Goal: Communication & Community: Share content

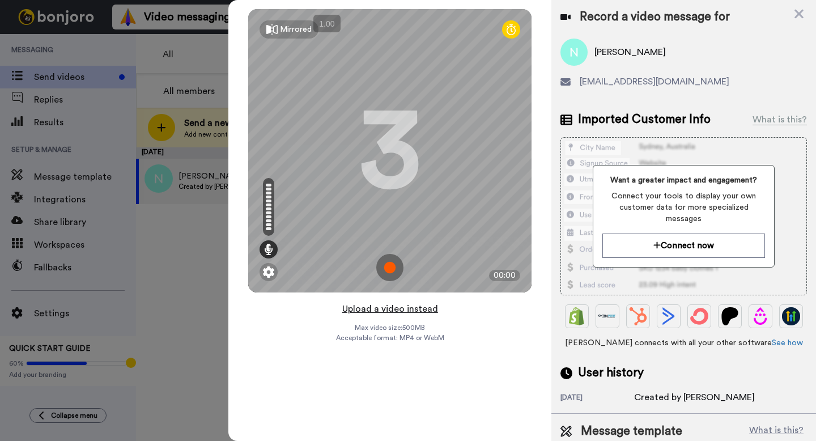
click at [378, 311] on button "Upload a video instead" at bounding box center [390, 309] width 103 height 15
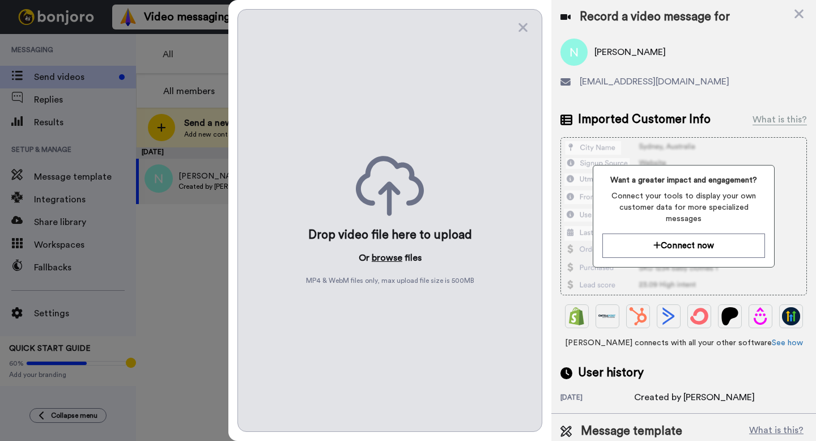
click at [392, 260] on button "browse" at bounding box center [387, 258] width 31 height 14
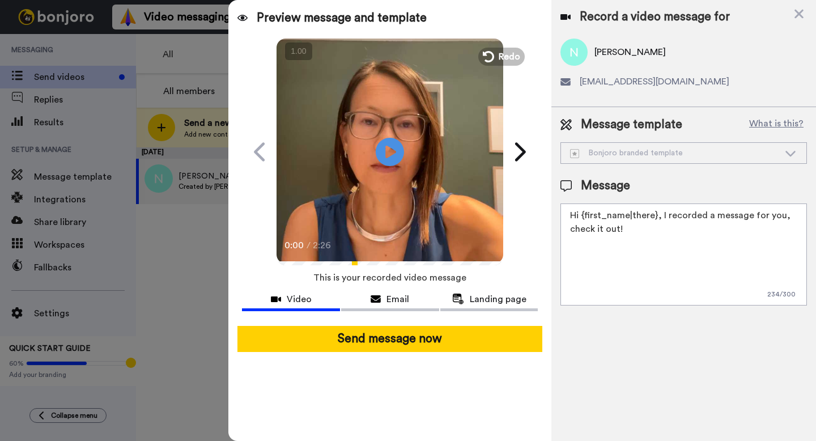
click at [631, 236] on textarea "Hi {first_name|there}, I recorded a message for you, check it out!" at bounding box center [684, 254] width 247 height 102
paste textarea "[URL][DOMAIN_NAME]"
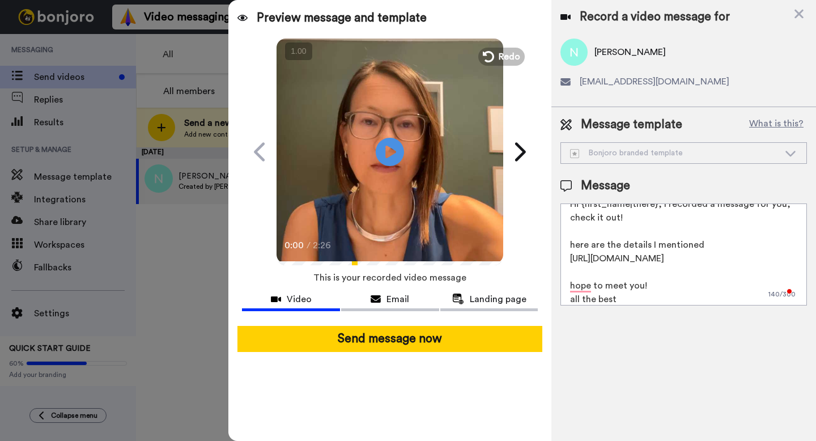
scroll to position [25, 0]
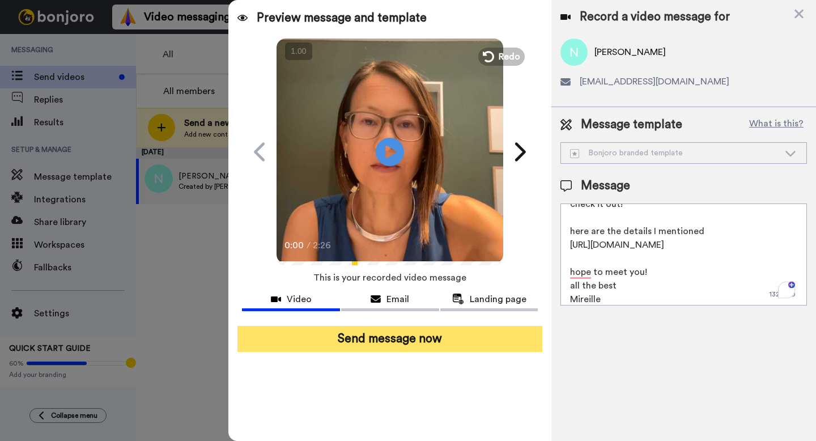
type textarea "Hi {first_name|there}, I recorded a message for you, check it out! here are the…"
click at [521, 340] on button "Send message now" at bounding box center [390, 339] width 305 height 26
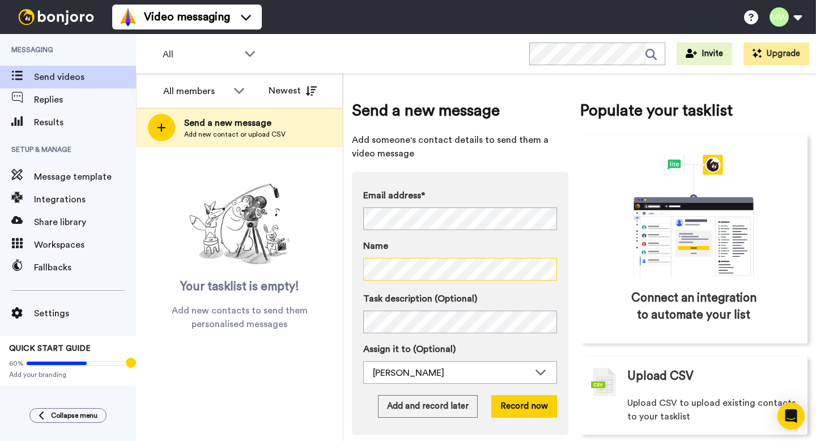
scroll to position [14, 0]
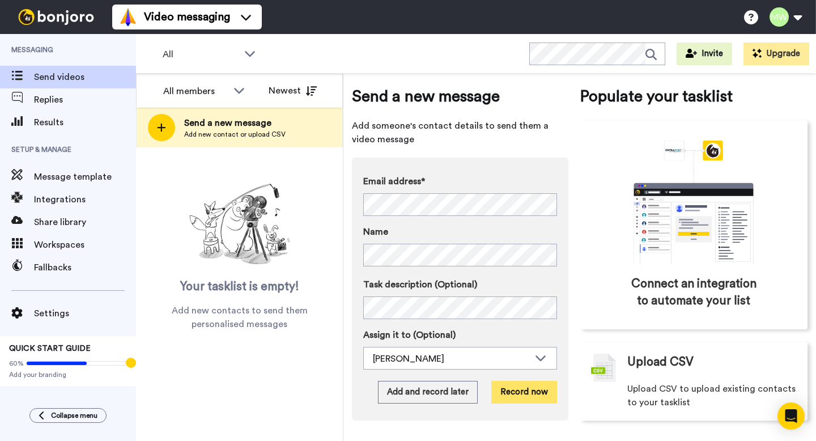
click at [511, 383] on button "Record now" at bounding box center [524, 392] width 66 height 23
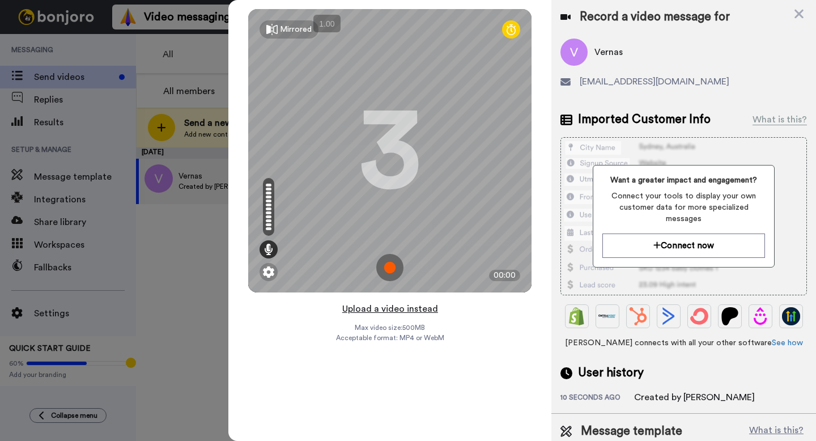
click at [396, 308] on button "Upload a video instead" at bounding box center [390, 309] width 103 height 15
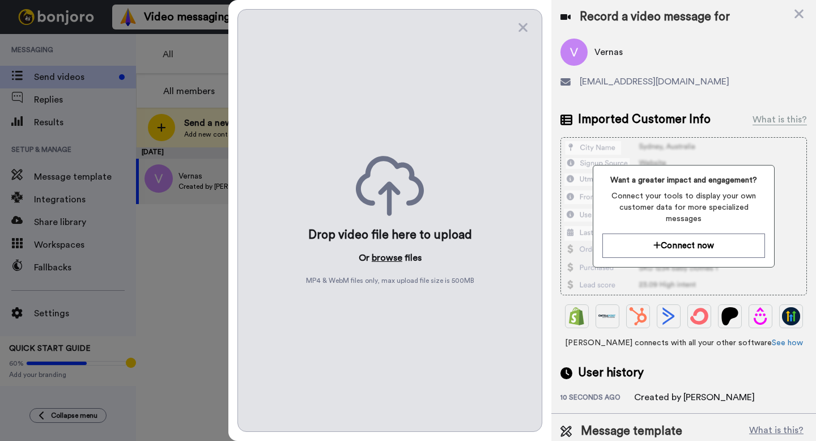
click at [388, 258] on button "browse" at bounding box center [387, 258] width 31 height 14
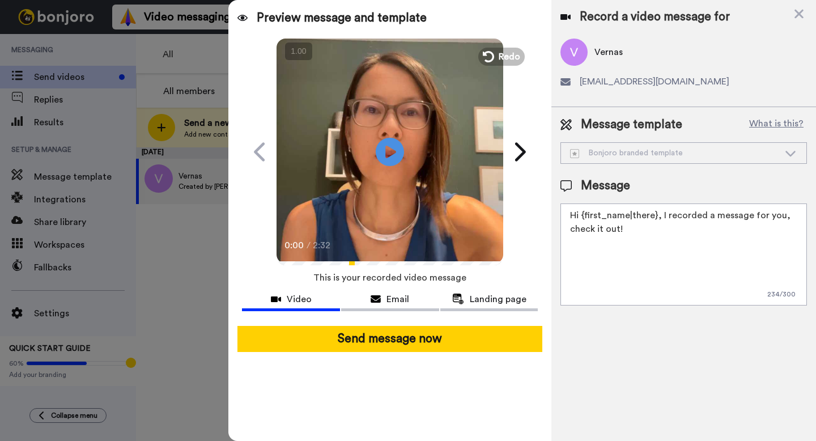
click at [596, 256] on textarea "Hi {first_name|there}, I recorded a message for you, check it out!" at bounding box center [684, 254] width 247 height 102
paste textarea "[URL][DOMAIN_NAME]"
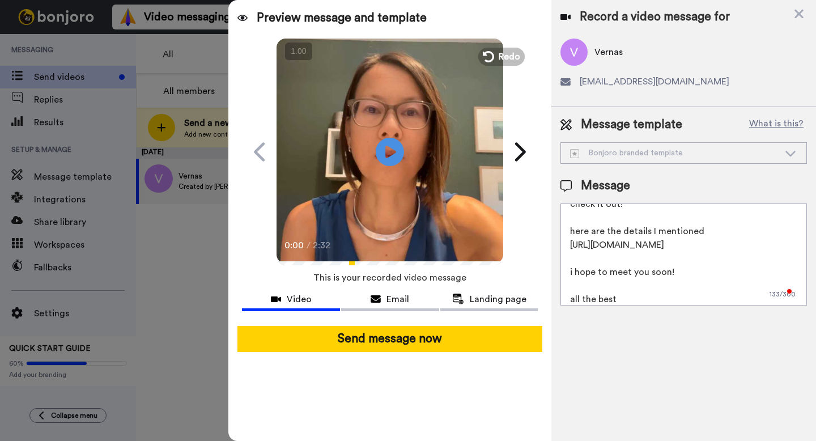
scroll to position [39, 0]
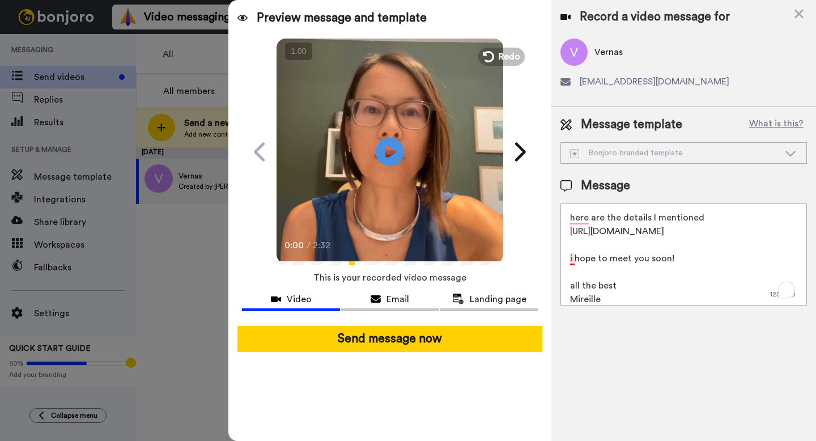
click at [575, 258] on textarea "Hi {first_name|there}, I recorded a message for you, check it out! here are the…" at bounding box center [684, 254] width 247 height 102
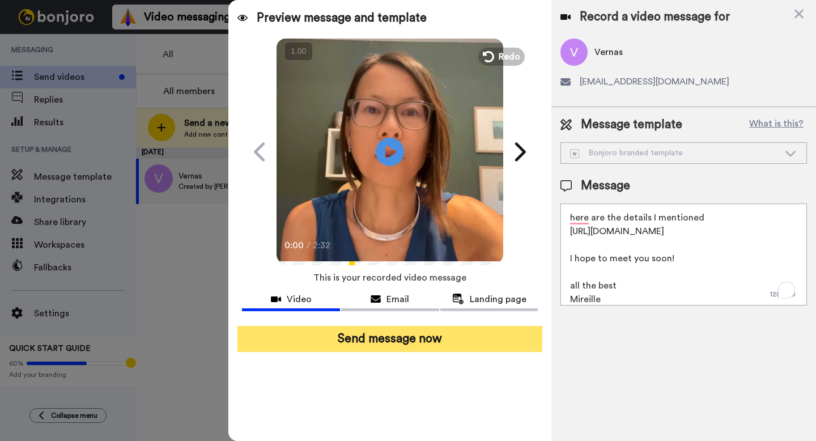
type textarea "Hi {first_name|there}, I recorded a message for you, check it out! here are the…"
click at [459, 343] on button "Send message now" at bounding box center [390, 339] width 305 height 26
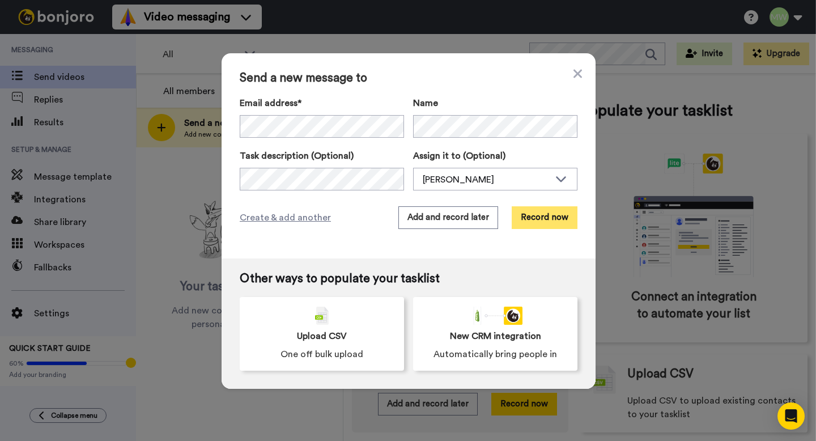
click at [549, 218] on button "Record now" at bounding box center [545, 217] width 66 height 23
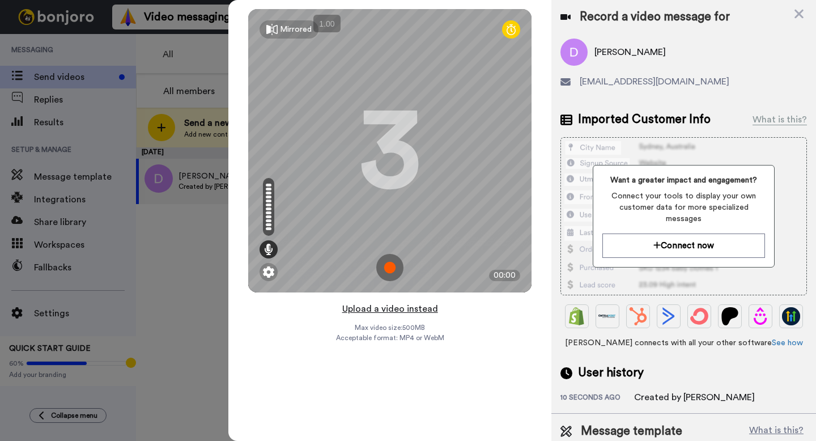
click at [402, 311] on button "Upload a video instead" at bounding box center [390, 309] width 103 height 15
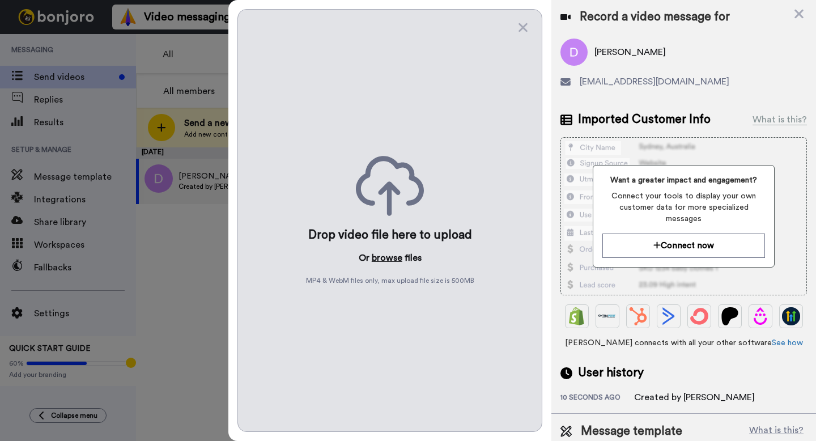
click at [389, 260] on button "browse" at bounding box center [387, 258] width 31 height 14
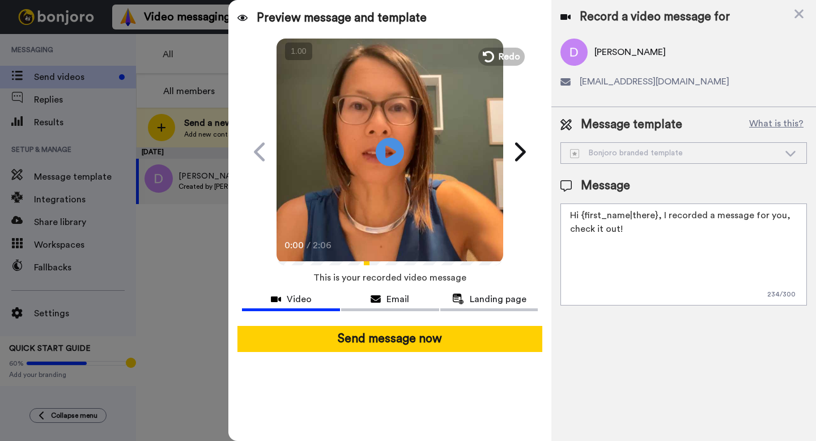
click at [628, 266] on textarea "Hi {first_name|there}, I recorded a message for you, check it out!" at bounding box center [684, 254] width 247 height 102
paste textarea "[URL][DOMAIN_NAME]"
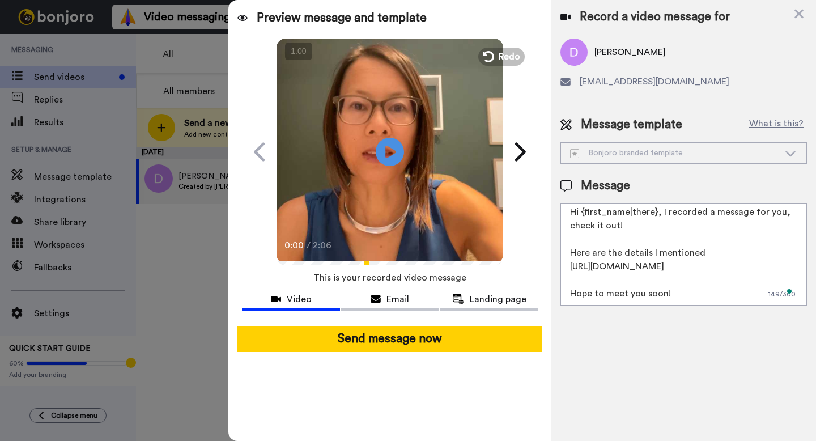
scroll to position [11, 0]
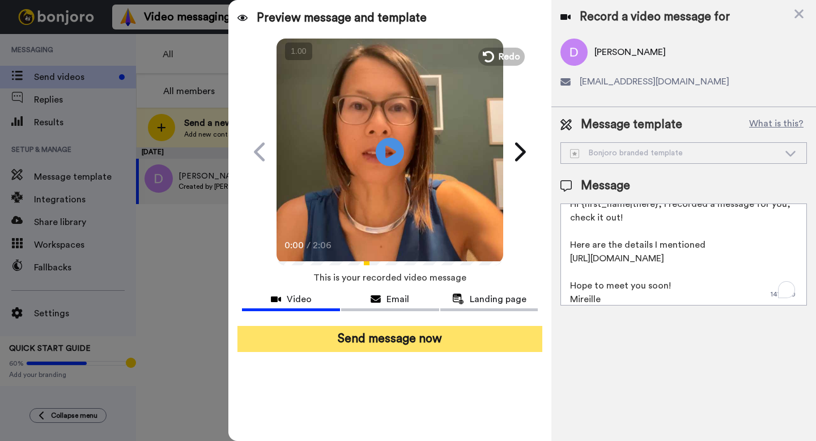
type textarea "Hi {first_name|there}, I recorded a message for you, check it out! Here are the…"
click at [485, 346] on button "Send message now" at bounding box center [390, 339] width 305 height 26
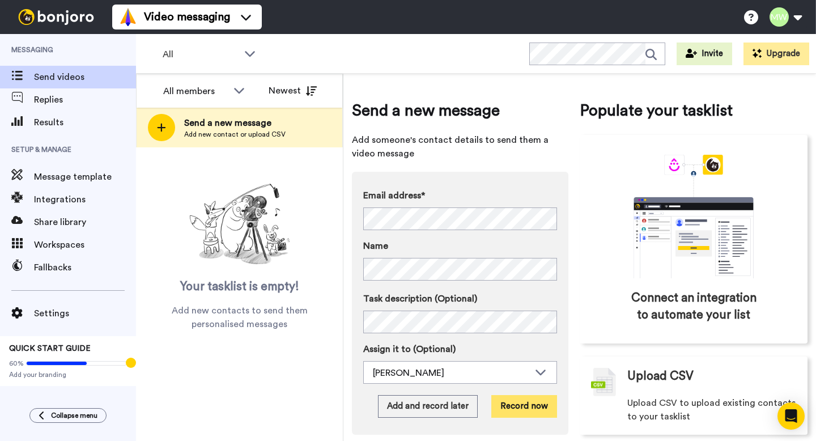
click at [512, 409] on button "Record now" at bounding box center [524, 406] width 66 height 23
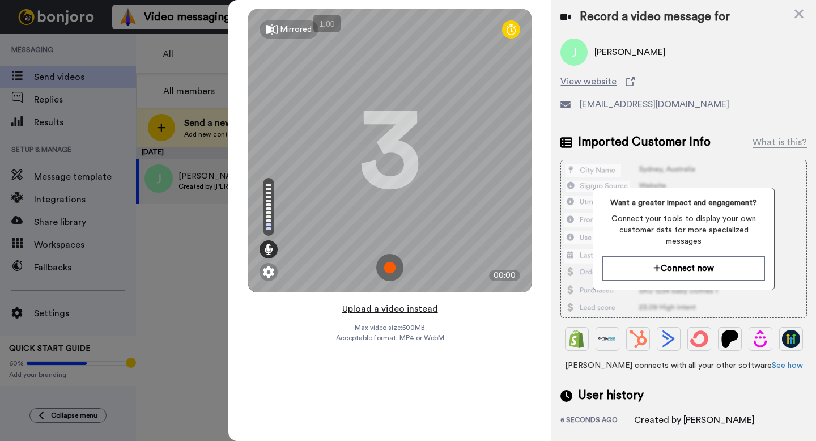
click at [380, 307] on button "Upload a video instead" at bounding box center [390, 309] width 103 height 15
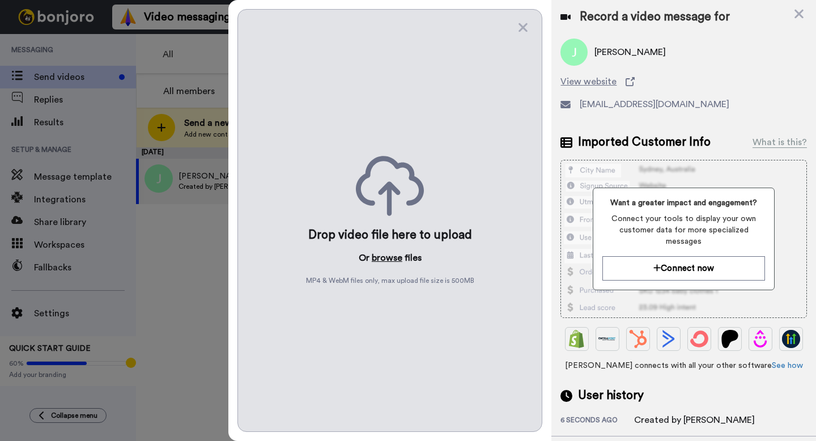
click at [384, 256] on button "browse" at bounding box center [387, 258] width 31 height 14
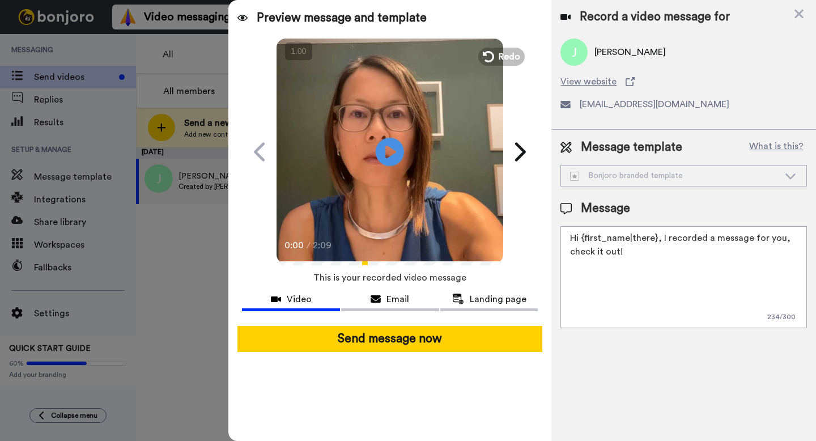
click at [646, 262] on textarea "Hi {first_name|there}, I recorded a message for you, check it out!" at bounding box center [684, 277] width 247 height 102
paste textarea "[URL][DOMAIN_NAME]"
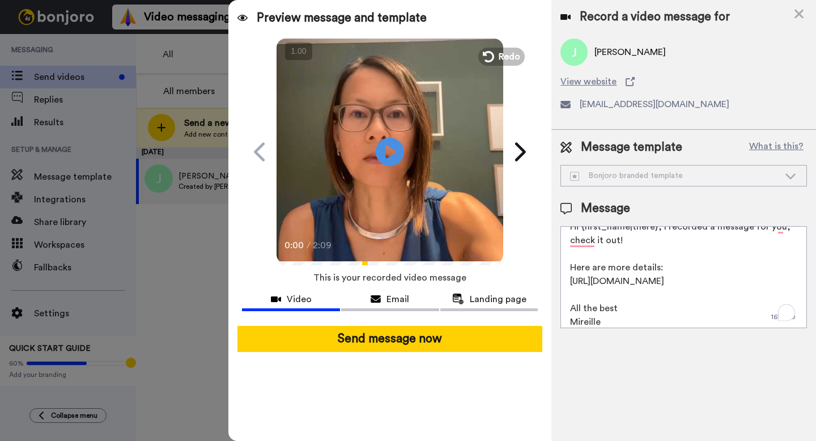
click at [660, 299] on textarea "Hi {first_name|there}, I recorded a message for you, check it out! Here are mor…" at bounding box center [684, 277] width 247 height 102
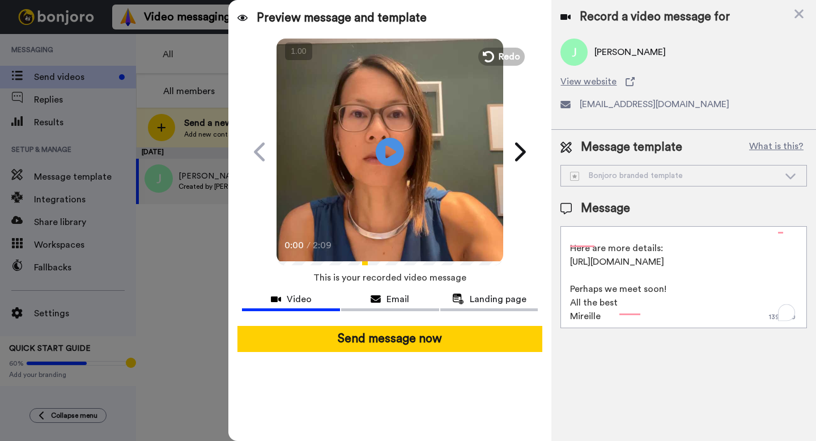
scroll to position [31, 0]
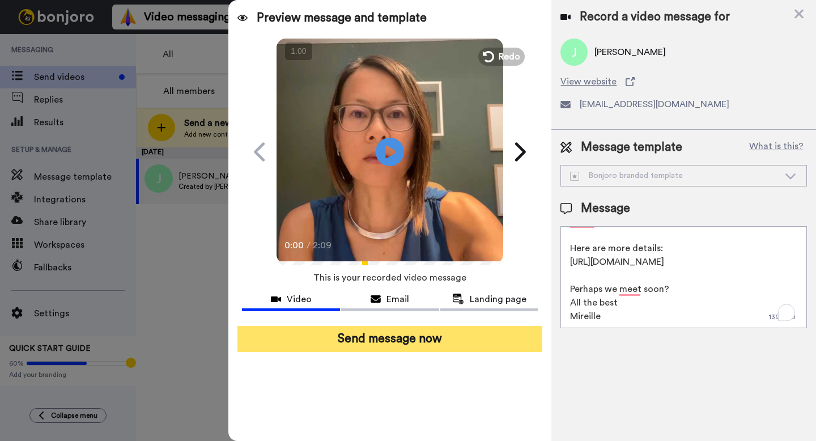
type textarea "Hi {first_name|there}, I recorded a message for you, check it out! Here are mor…"
click at [439, 345] on button "Send message now" at bounding box center [390, 339] width 305 height 26
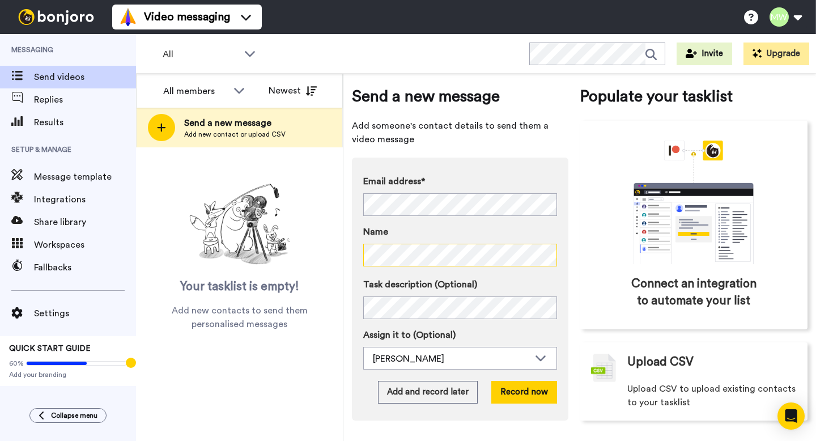
scroll to position [12, 0]
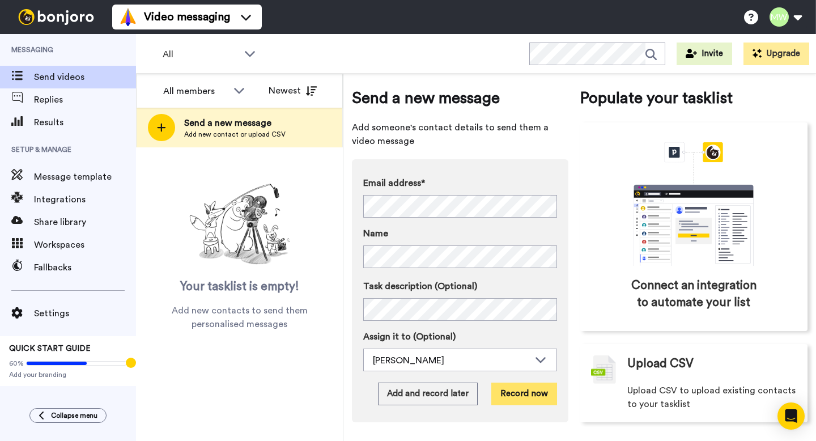
click at [533, 395] on button "Record now" at bounding box center [524, 394] width 66 height 23
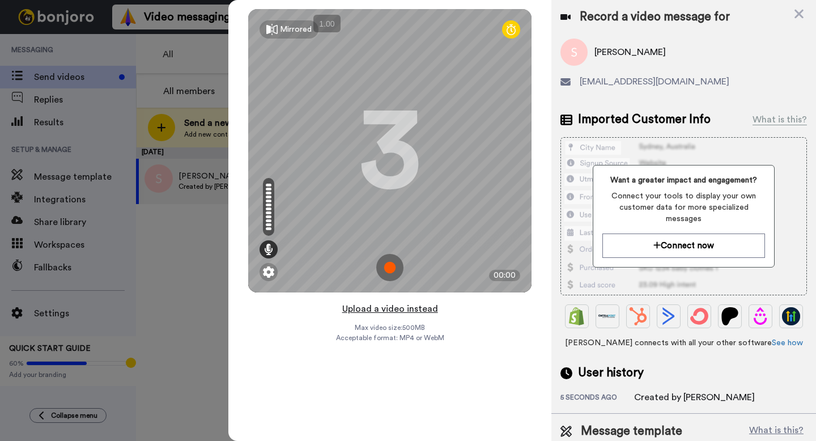
click at [408, 307] on button "Upload a video instead" at bounding box center [390, 309] width 103 height 15
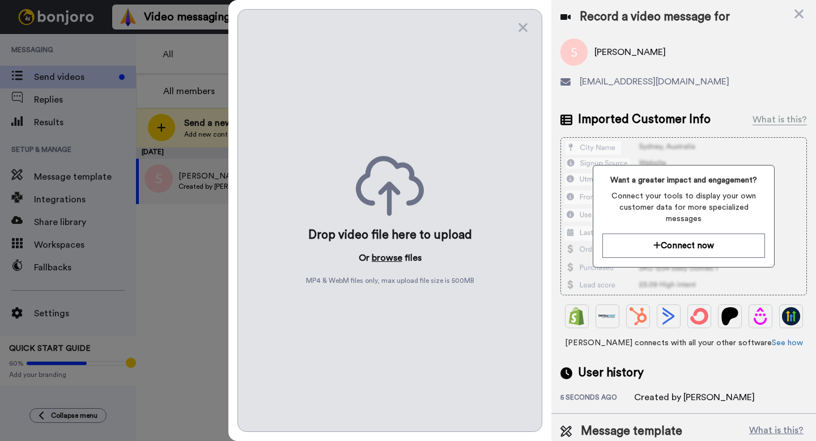
click at [388, 258] on button "browse" at bounding box center [387, 258] width 31 height 14
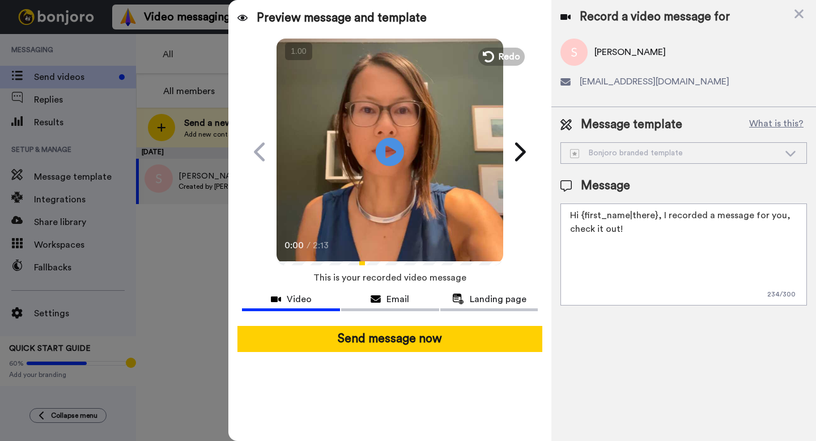
click at [644, 261] on textarea "Hi {first_name|there}, I recorded a message for you, check it out!" at bounding box center [684, 254] width 247 height 102
paste textarea "https://p.bttr.to/3TF8BYJ"
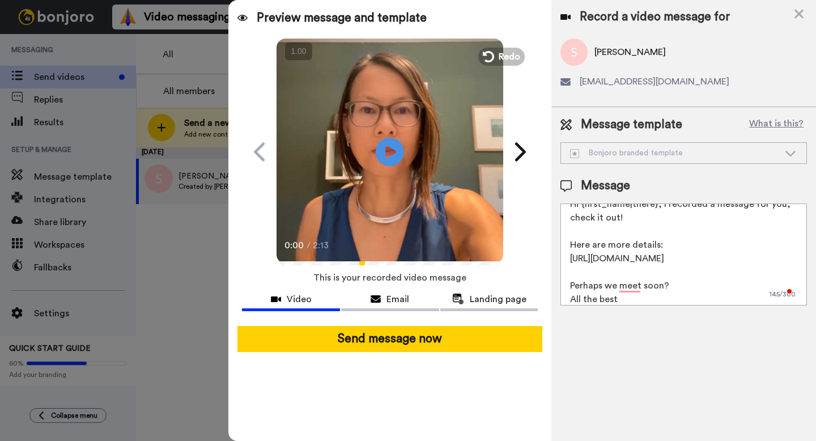
scroll to position [31, 0]
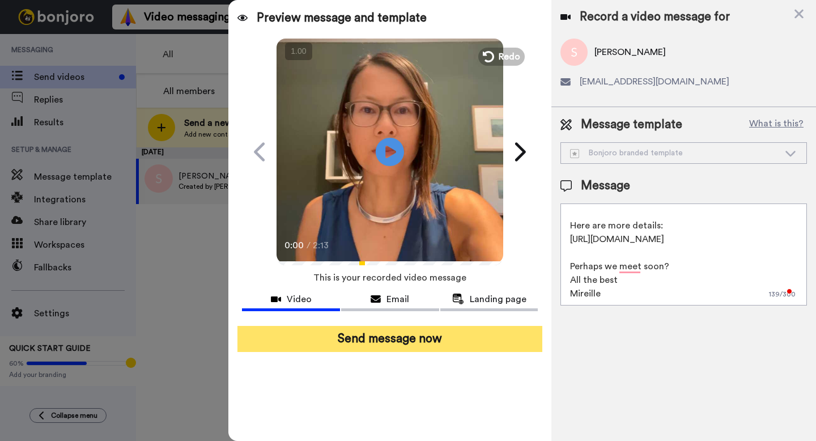
type textarea "Hi {first_name|there}, I recorded a message for you, check it out! Here are mor…"
click at [482, 339] on button "Send message now" at bounding box center [390, 339] width 305 height 26
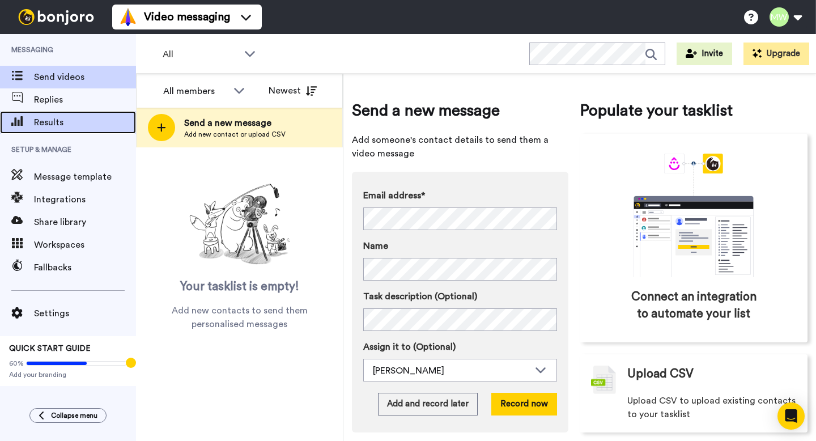
click at [56, 118] on span "Results" at bounding box center [85, 123] width 102 height 14
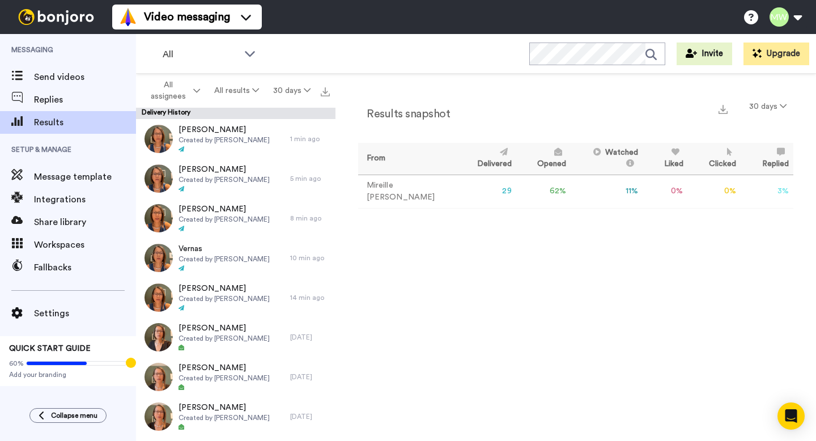
click at [489, 328] on div "Results snapshot 30 days From Delivered Opened Watched Liked Clicked Replied Fa…" at bounding box center [576, 260] width 481 height 373
